Goal: Task Accomplishment & Management: Use online tool/utility

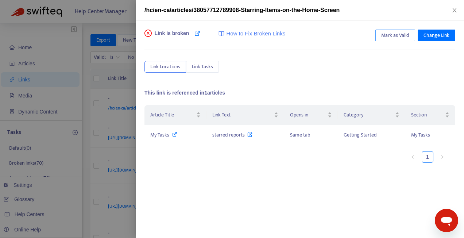
click at [386, 37] on span "Mark as Valid" at bounding box center [395, 35] width 28 height 8
click at [454, 11] on icon "close" at bounding box center [455, 10] width 6 height 6
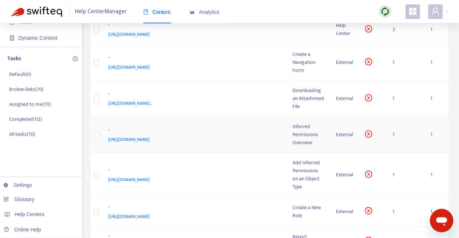
scroll to position [1, 0]
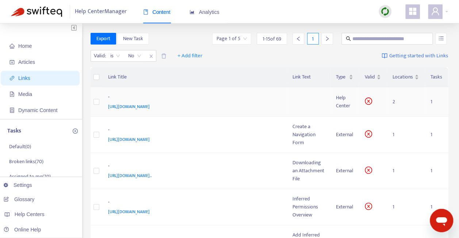
click at [273, 111] on div "[URL][DOMAIN_NAME]" at bounding box center [193, 107] width 170 height 8
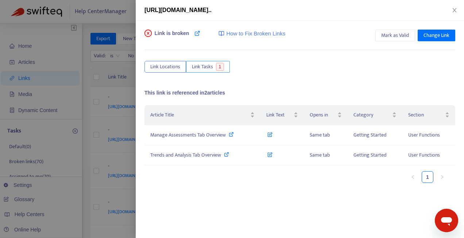
click at [206, 65] on span "Link Tasks" at bounding box center [202, 67] width 21 height 8
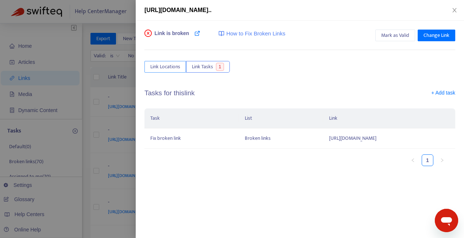
click at [166, 66] on span "Link Locations" at bounding box center [165, 67] width 30 height 8
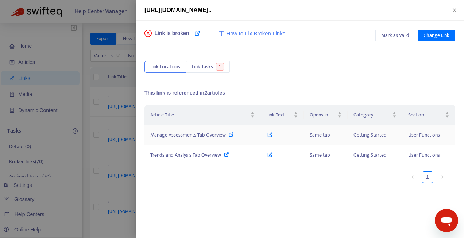
click at [268, 134] on icon at bounding box center [270, 133] width 5 height 8
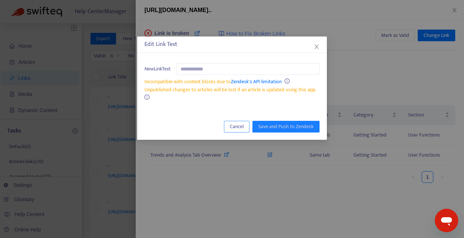
click at [240, 127] on span "Cancel" at bounding box center [237, 127] width 14 height 8
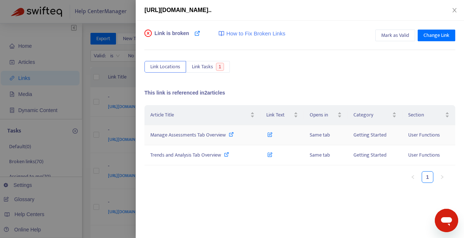
click at [232, 134] on icon at bounding box center [231, 134] width 5 height 5
click at [226, 153] on icon at bounding box center [226, 154] width 5 height 5
click at [381, 34] on span "Mark as Valid" at bounding box center [395, 35] width 28 height 8
click at [197, 68] on span "Link Tasks" at bounding box center [202, 67] width 21 height 8
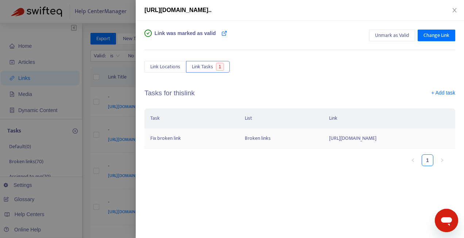
click at [323, 149] on td "[URL][DOMAIN_NAME]" at bounding box center [389, 138] width 132 height 20
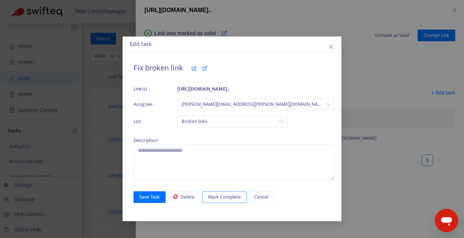
click at [225, 197] on span "Mark Complete" at bounding box center [224, 197] width 33 height 8
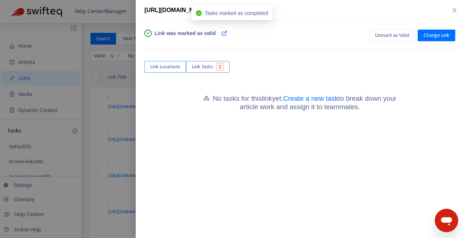
click at [169, 67] on span "Link Locations" at bounding box center [165, 67] width 30 height 8
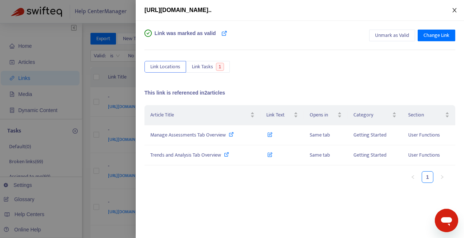
click at [453, 10] on icon "close" at bounding box center [455, 10] width 6 height 6
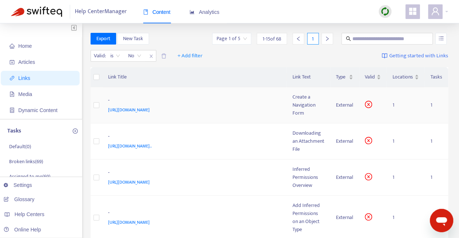
click at [227, 119] on td "- [URL][DOMAIN_NAME]" at bounding box center [194, 105] width 185 height 36
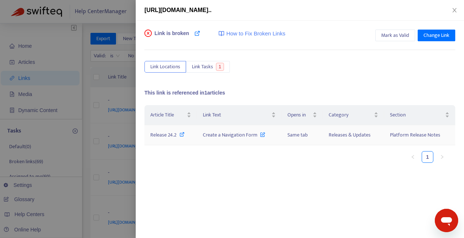
click at [170, 134] on span "Release 24.2" at bounding box center [163, 135] width 26 height 8
click at [385, 37] on span "Mark as Valid" at bounding box center [395, 35] width 28 height 8
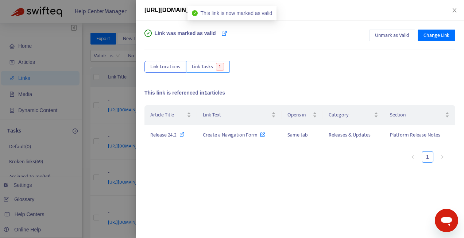
click at [209, 67] on span "Link Tasks" at bounding box center [202, 67] width 21 height 8
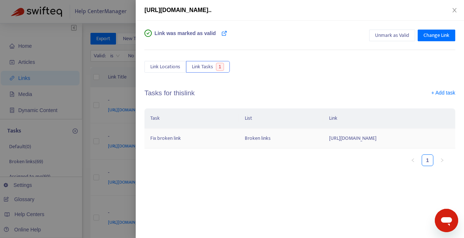
click at [239, 147] on td "Broken links" at bounding box center [281, 138] width 84 height 20
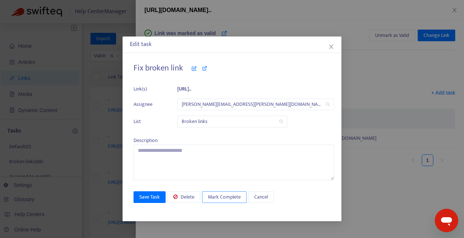
click at [226, 199] on span "Mark Complete" at bounding box center [224, 197] width 33 height 8
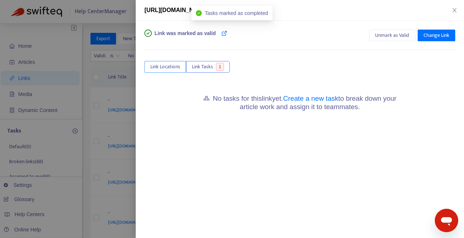
click at [158, 68] on span "Link Locations" at bounding box center [165, 67] width 30 height 8
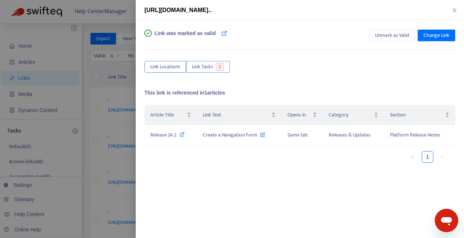
click at [204, 69] on span "Link Tasks" at bounding box center [202, 67] width 21 height 8
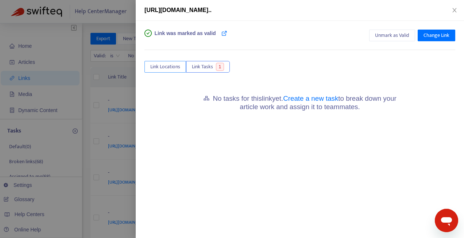
click at [167, 66] on span "Link Locations" at bounding box center [165, 67] width 30 height 8
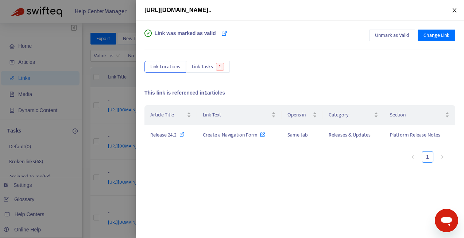
click at [451, 9] on button "Close" at bounding box center [455, 10] width 10 height 7
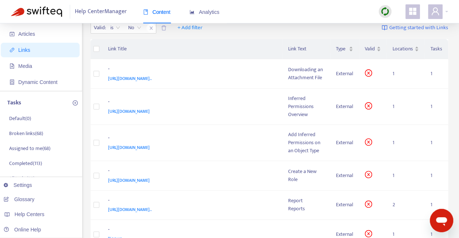
scroll to position [24, 0]
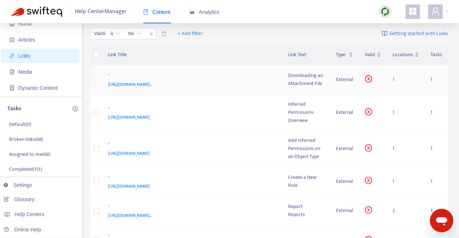
click at [195, 88] on div "[URL][DOMAIN_NAME].." at bounding box center [191, 84] width 166 height 8
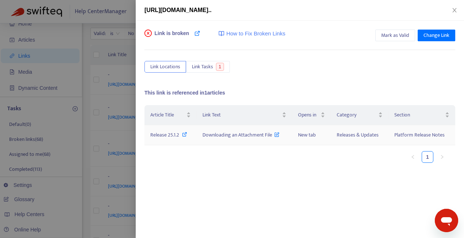
click at [173, 134] on span "Release 25.1.2" at bounding box center [164, 135] width 29 height 8
click at [396, 34] on span "Mark as Valid" at bounding box center [395, 35] width 28 height 8
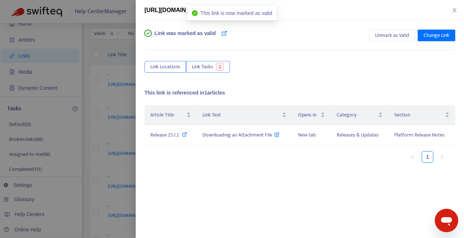
click at [208, 70] on span "Link Tasks" at bounding box center [202, 67] width 21 height 8
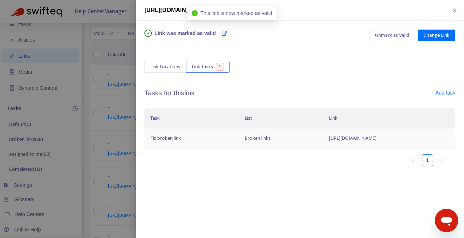
click at [323, 149] on td "[URL][DOMAIN_NAME]" at bounding box center [389, 138] width 132 height 20
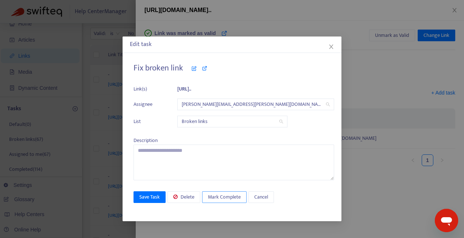
click at [231, 194] on span "Mark Complete" at bounding box center [224, 197] width 33 height 8
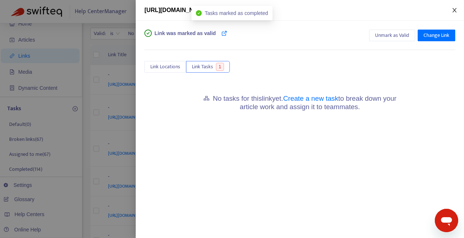
click at [457, 11] on icon "close" at bounding box center [455, 10] width 6 height 6
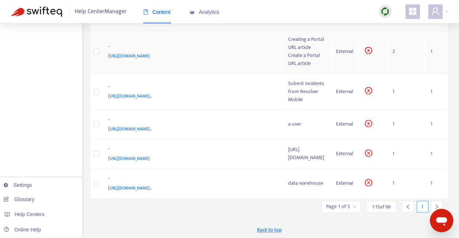
scroll to position [425, 0]
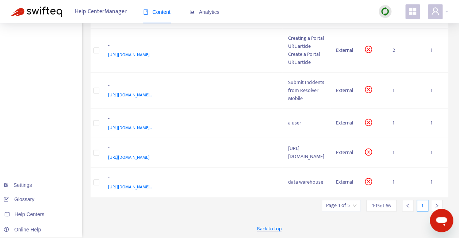
click at [434, 203] on div at bounding box center [437, 206] width 12 height 12
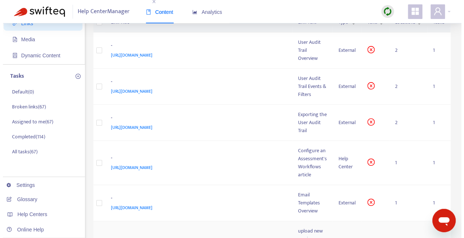
scroll to position [0, 0]
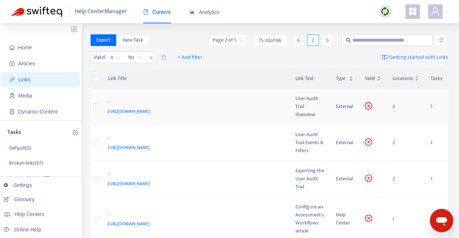
click at [273, 117] on td "- [URL][DOMAIN_NAME]" at bounding box center [196, 107] width 188 height 36
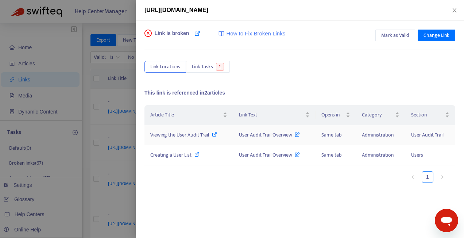
click at [214, 132] on icon at bounding box center [214, 134] width 5 height 5
